Goal: Entertainment & Leisure: Consume media (video, audio)

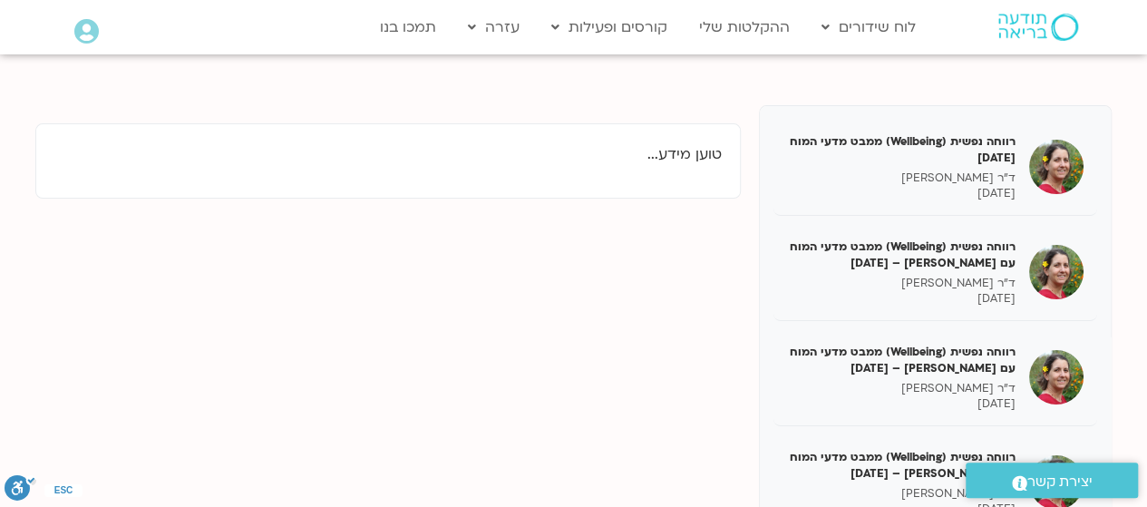
scroll to position [388, 0]
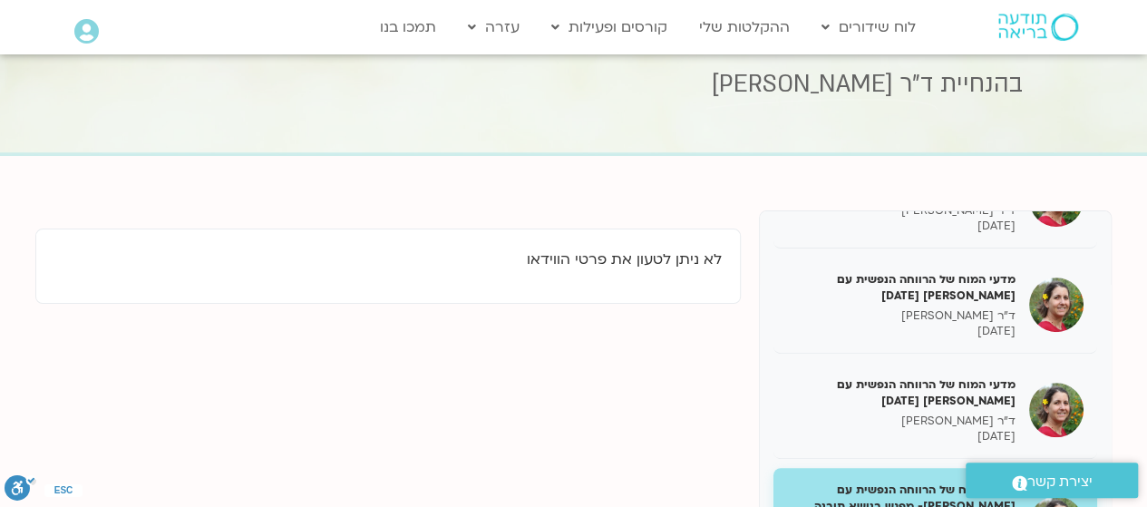
scroll to position [87, 0]
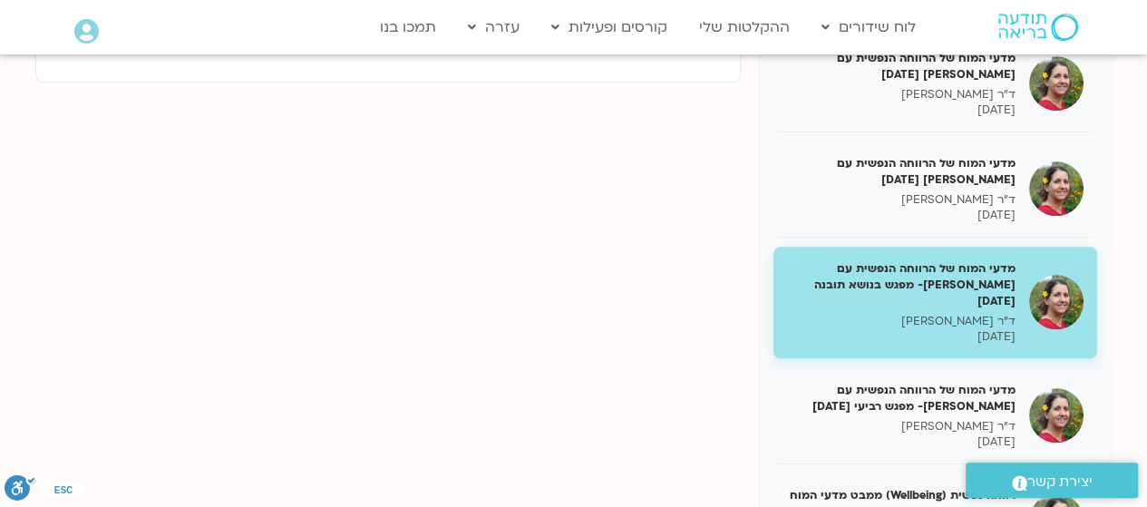
scroll to position [317, 0]
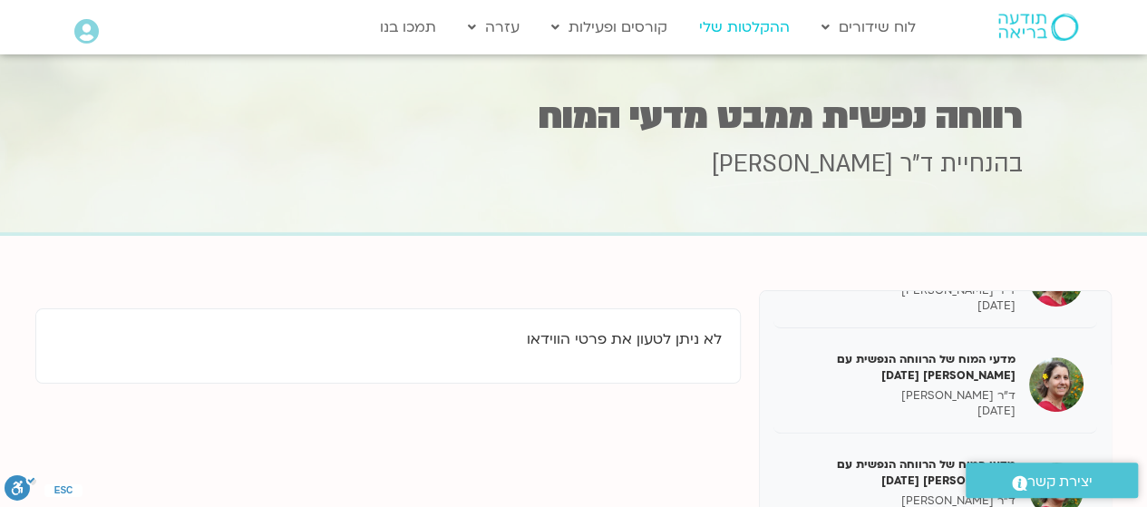
click at [755, 29] on link "ההקלטות שלי" at bounding box center [744, 27] width 109 height 34
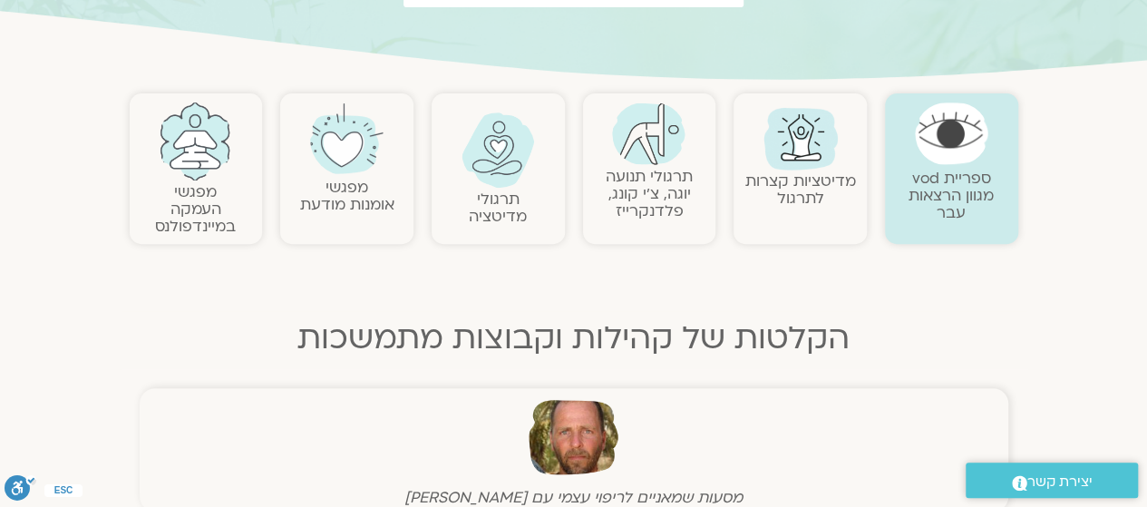
scroll to position [326, 0]
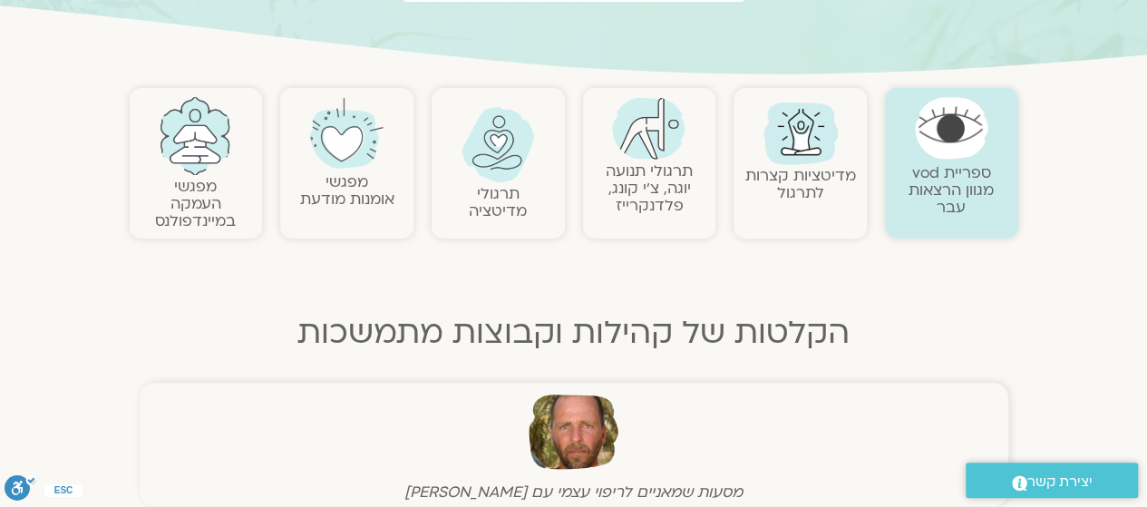
click at [207, 171] on img at bounding box center [195, 136] width 73 height 78
click at [186, 198] on link "מפגשי העמקה במיינדפולנס" at bounding box center [195, 203] width 81 height 55
click at [209, 144] on img at bounding box center [195, 136] width 73 height 78
click at [205, 150] on img at bounding box center [195, 136] width 73 height 78
click at [194, 210] on link "מפגשי העמקה במיינדפולנס" at bounding box center [195, 203] width 81 height 55
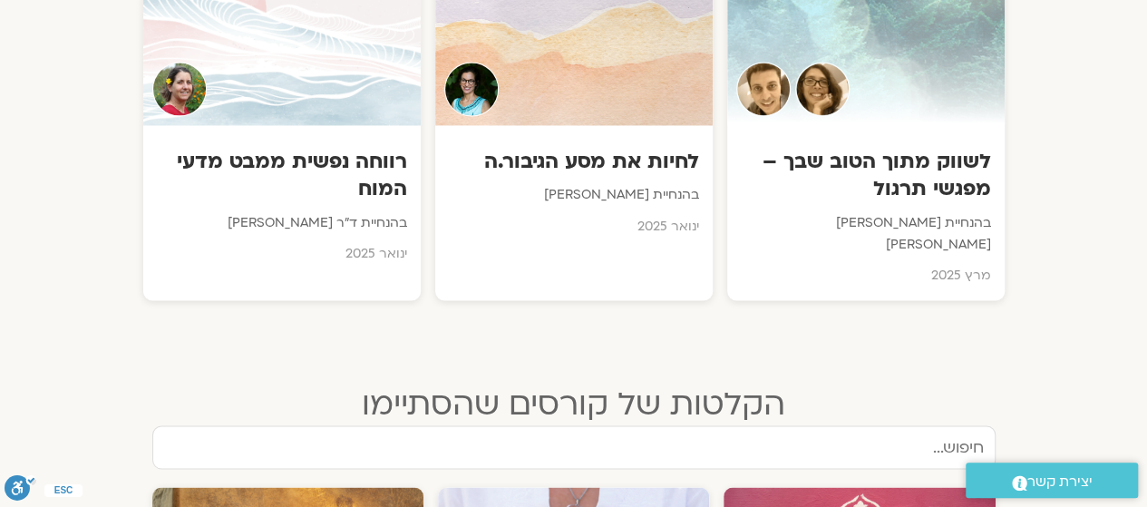
scroll to position [1418, 0]
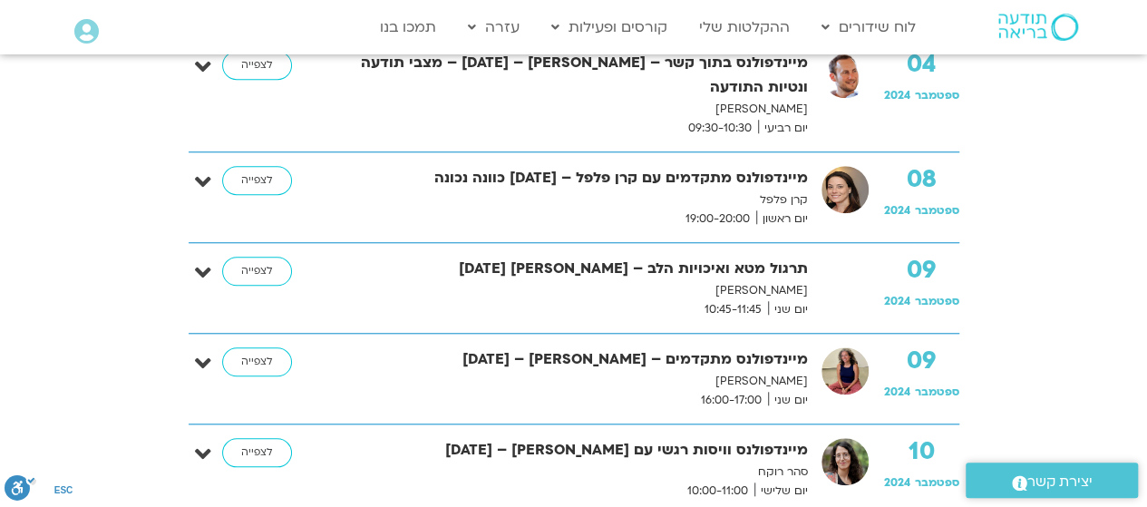
scroll to position [679, 0]
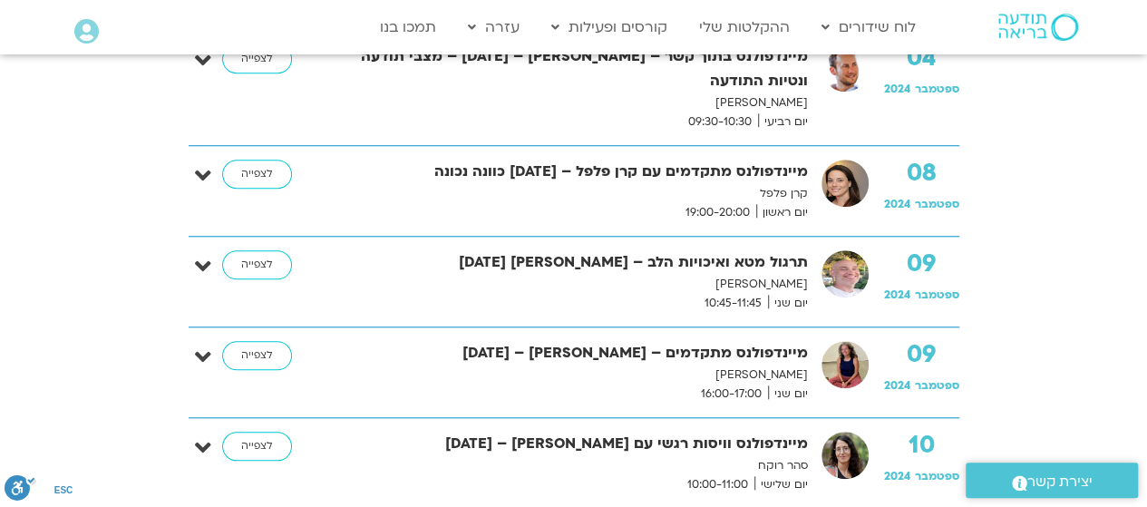
click at [725, 279] on p "רון אלון" at bounding box center [570, 284] width 476 height 19
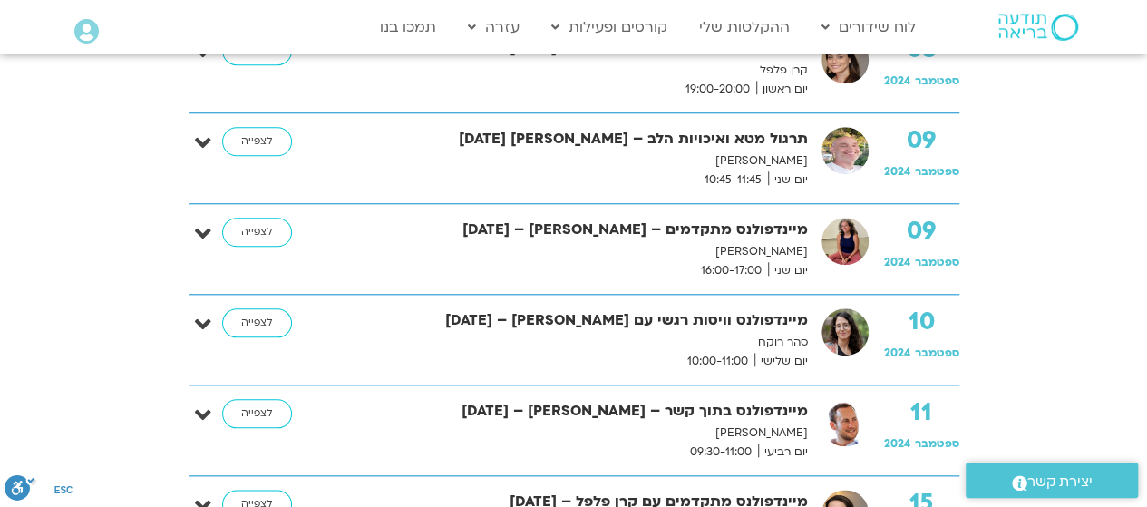
scroll to position [807, 0]
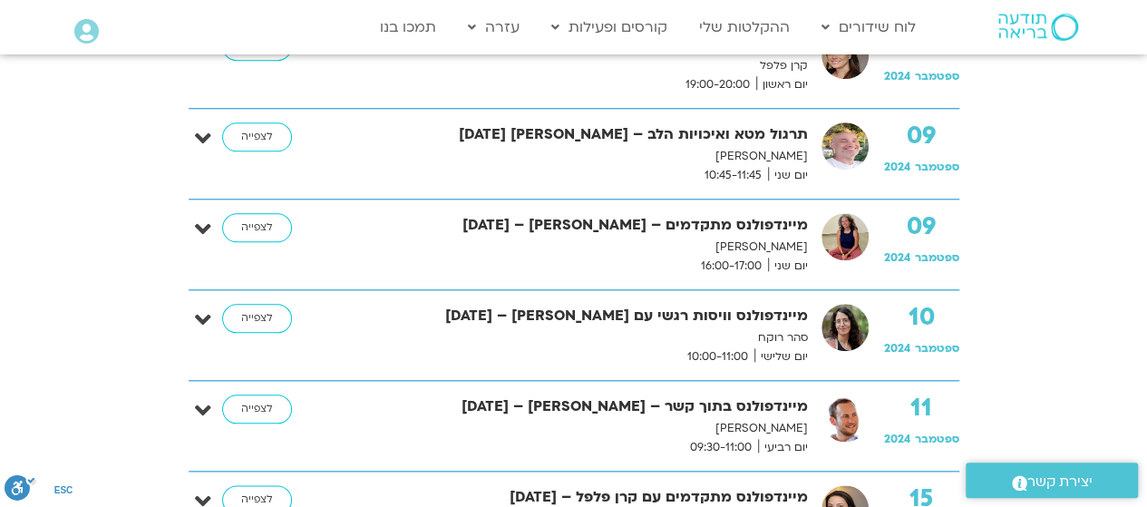
click at [904, 147] on strong "09" at bounding box center [921, 135] width 75 height 27
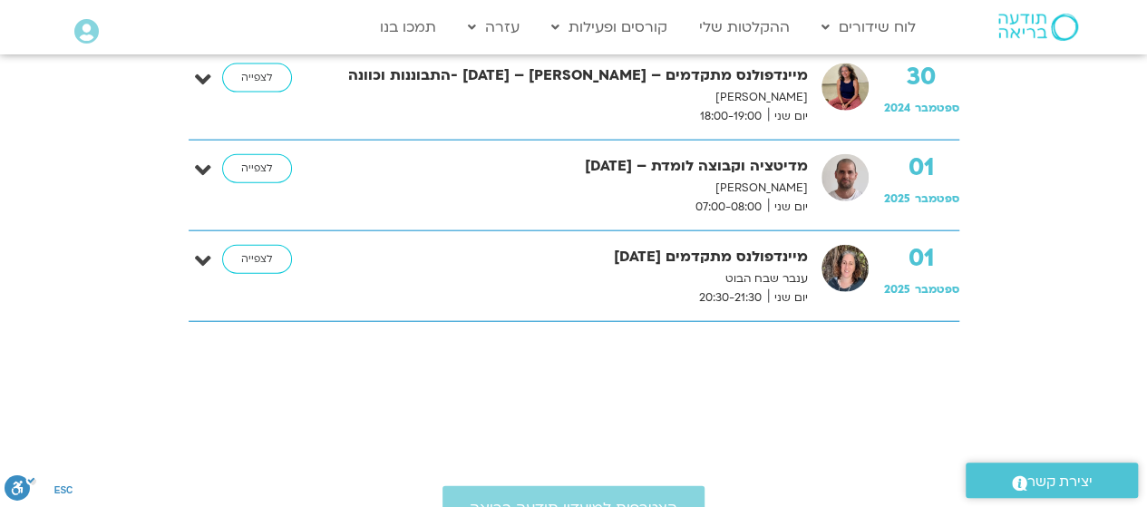
scroll to position [2045, 0]
click at [801, 199] on span "יום שני" at bounding box center [788, 206] width 40 height 19
click at [712, 185] on p "דקל קנטי" at bounding box center [570, 187] width 476 height 19
click at [260, 163] on link "לצפייה" at bounding box center [257, 167] width 70 height 29
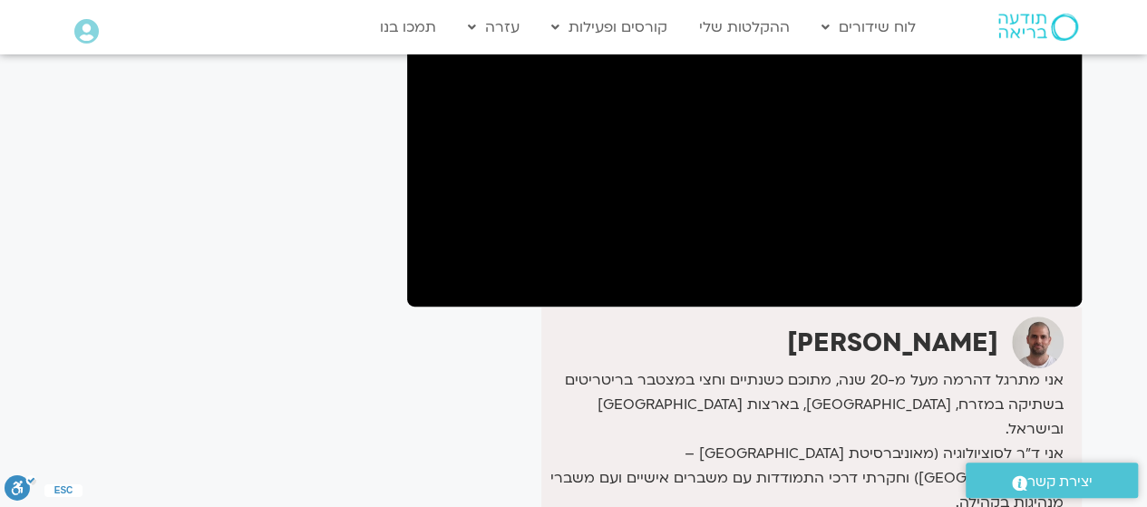
scroll to position [252, 0]
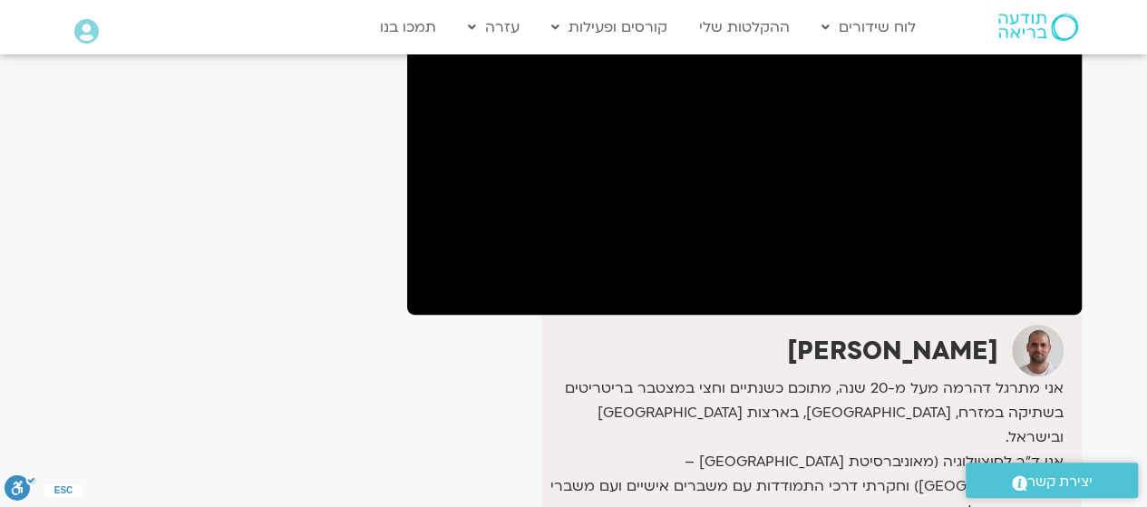
click at [539, 421] on div "דקל קנטי אני מתרגל דהרמה מעל מ-20 שנה, מתוכם כשנתיים וחצי במצטבר בריטריטים בשתי…" at bounding box center [744, 509] width 674 height 388
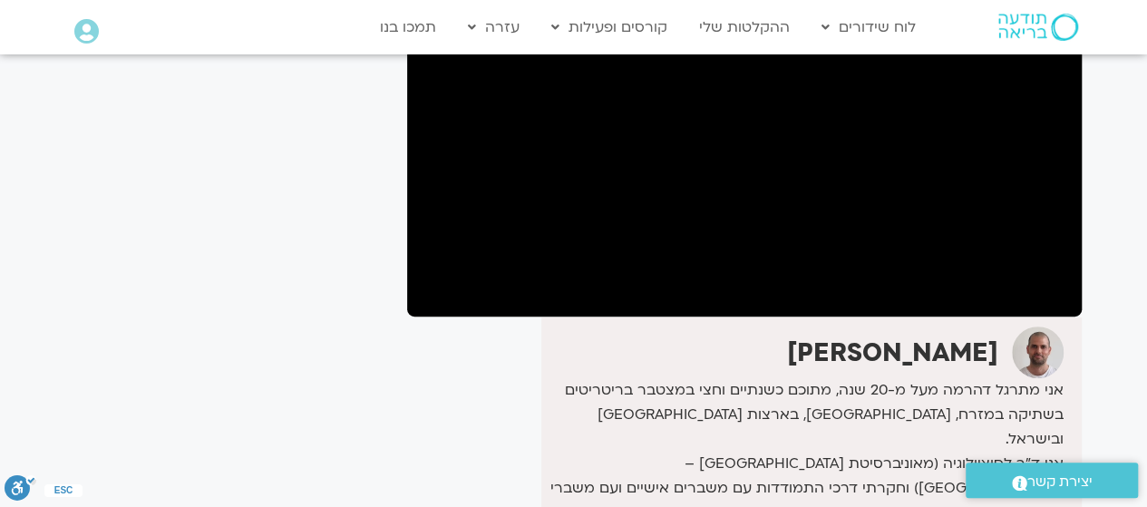
scroll to position [0, 0]
